Goal: Task Accomplishment & Management: Manage account settings

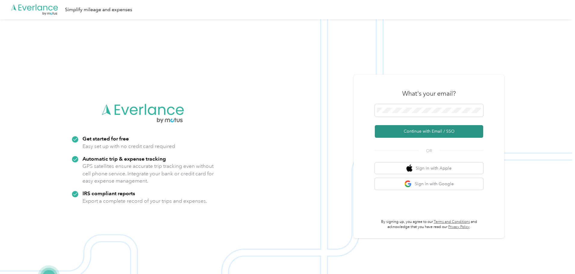
click at [433, 132] on button "Continue with Email / SSO" at bounding box center [429, 131] width 108 height 13
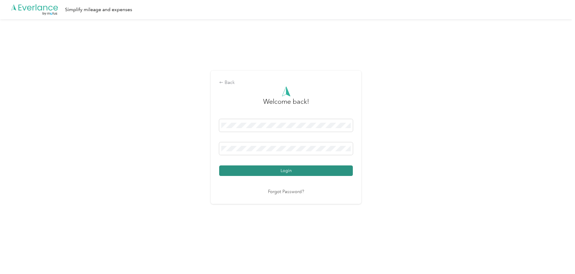
click at [328, 170] on button "Login" at bounding box center [286, 171] width 134 height 11
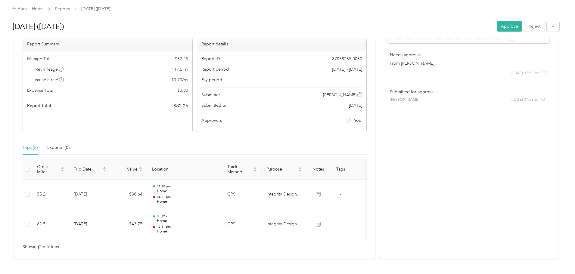
scroll to position [63, 0]
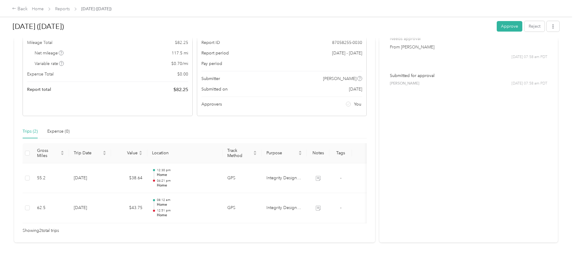
click at [461, 21] on div "[DATE] ([DATE]) Approve Reject" at bounding box center [286, 28] width 547 height 18
click at [497, 24] on button "Approve" at bounding box center [510, 26] width 26 height 11
